Goal: Task Accomplishment & Management: Complete application form

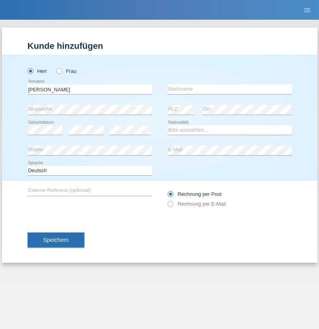
type input "Jonathan"
click at [229, 89] on input "text" at bounding box center [229, 89] width 124 height 10
type input "Bezzola"
select select "CH"
radio input "true"
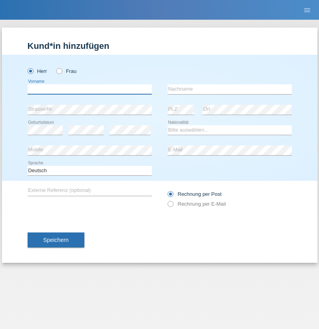
click at [89, 89] on input "text" at bounding box center [90, 89] width 124 height 10
type input "[PERSON_NAME]"
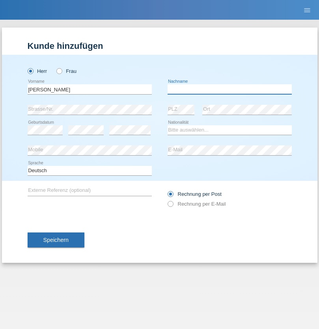
click at [229, 89] on input "text" at bounding box center [229, 89] width 124 height 10
type input "Serban"
select select "MG"
select select "C"
select select "22"
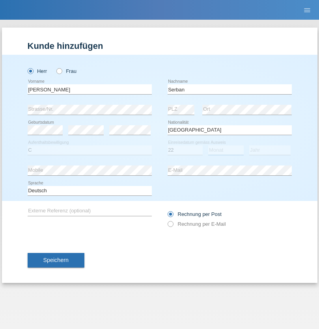
select select "06"
select select "2021"
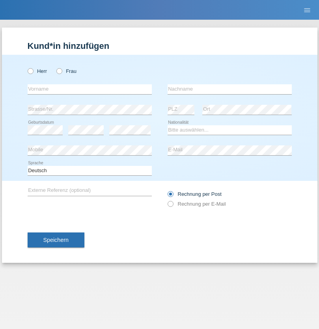
radio input "true"
click at [89, 89] on input "text" at bounding box center [90, 89] width 124 height 10
type input "[PERSON_NAME]"
click at [229, 89] on input "text" at bounding box center [229, 89] width 124 height 10
type input "Hager"
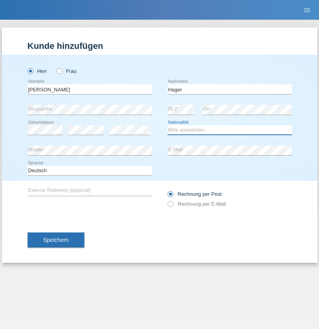
select select "CH"
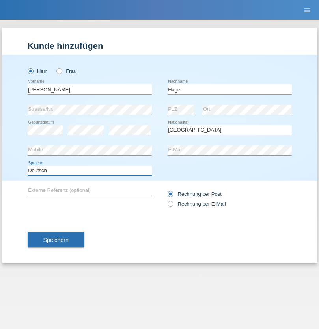
select select "en"
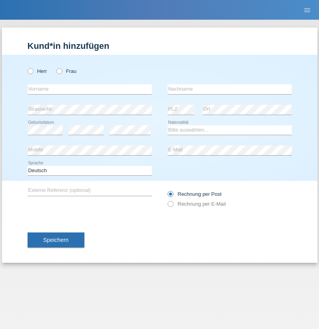
radio input "true"
click at [89, 89] on input "text" at bounding box center [90, 89] width 124 height 10
type input "Diana"
click at [229, 89] on input "text" at bounding box center [229, 89] width 124 height 10
type input "Baloh"
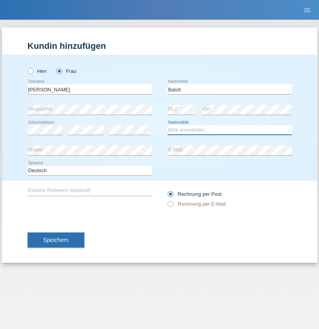
select select "UA"
select select "C"
select select "09"
select select "05"
radio input "true"
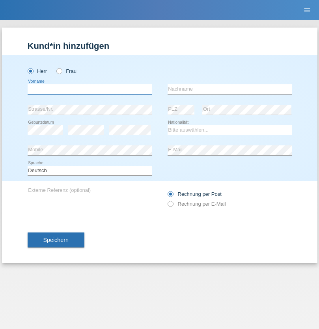
click at [89, 89] on input "text" at bounding box center [90, 89] width 124 height 10
type input "marcos"
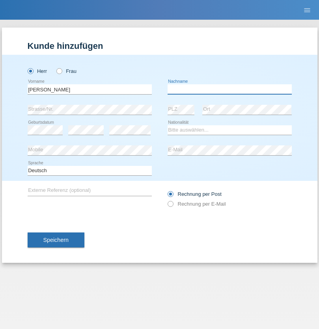
click at [229, 89] on input "text" at bounding box center [229, 89] width 124 height 10
type input "montilla encarnacion"
select select "ES"
select select "C"
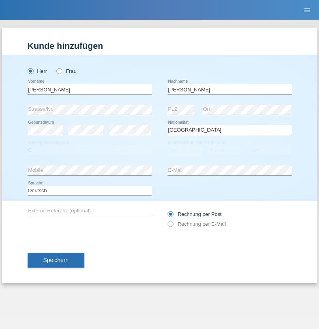
select select "21"
select select "10"
select select "2020"
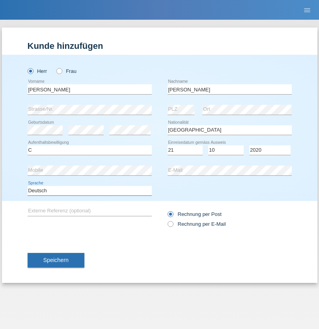
select select "en"
